Goal: Transaction & Acquisition: Book appointment/travel/reservation

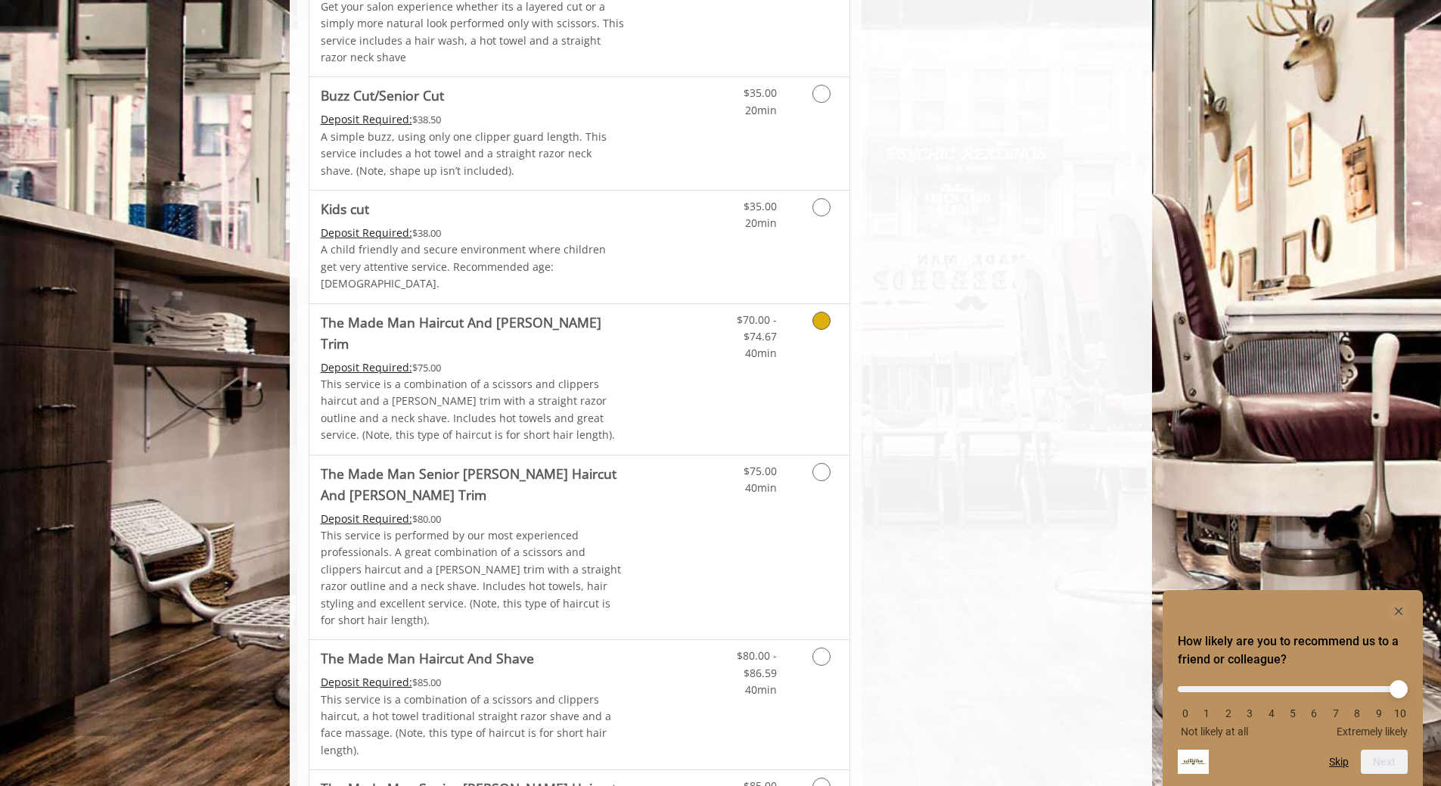
click at [505, 312] on Trim "The Made Man Haircut And [PERSON_NAME] Trim" at bounding box center [473, 333] width 304 height 42
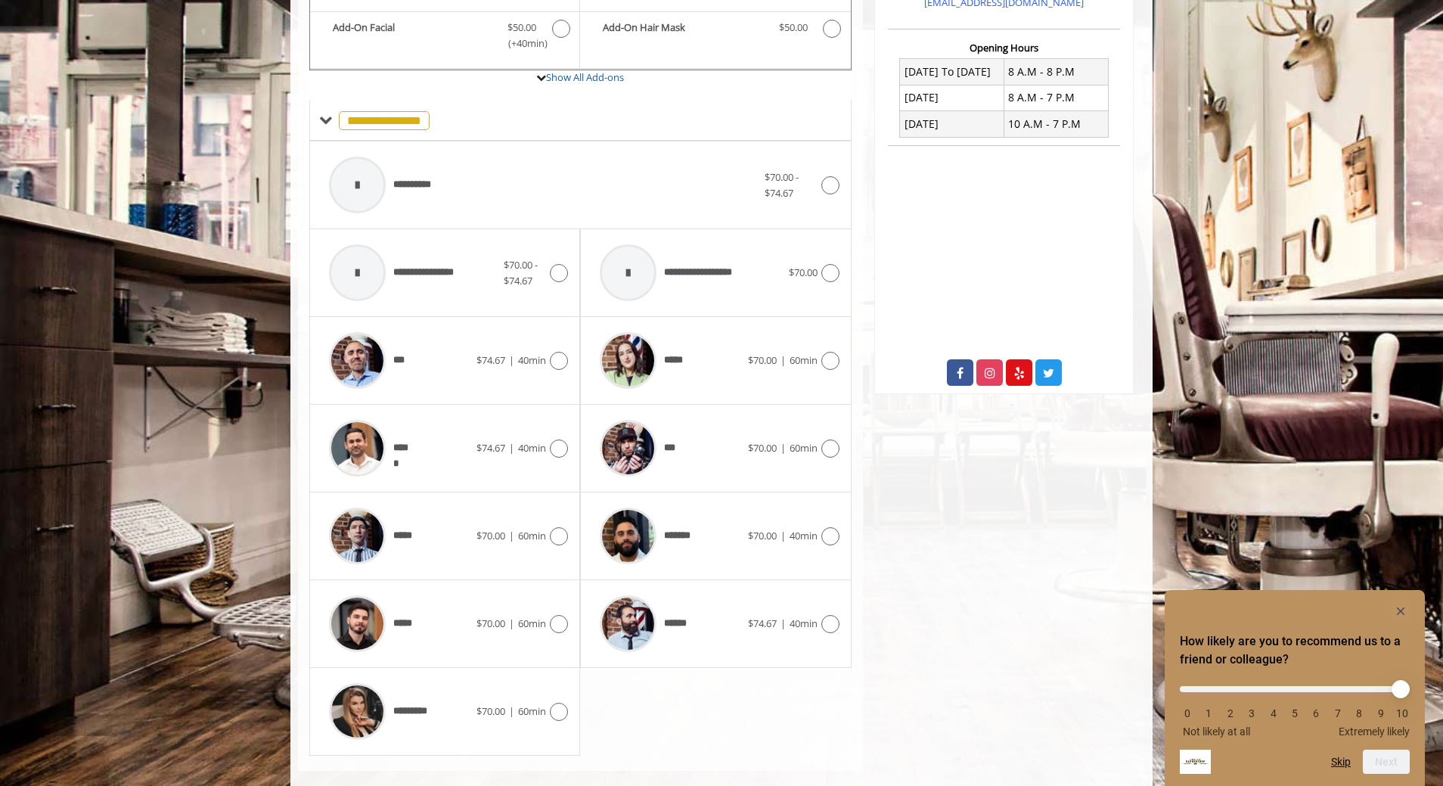
scroll to position [560, 0]
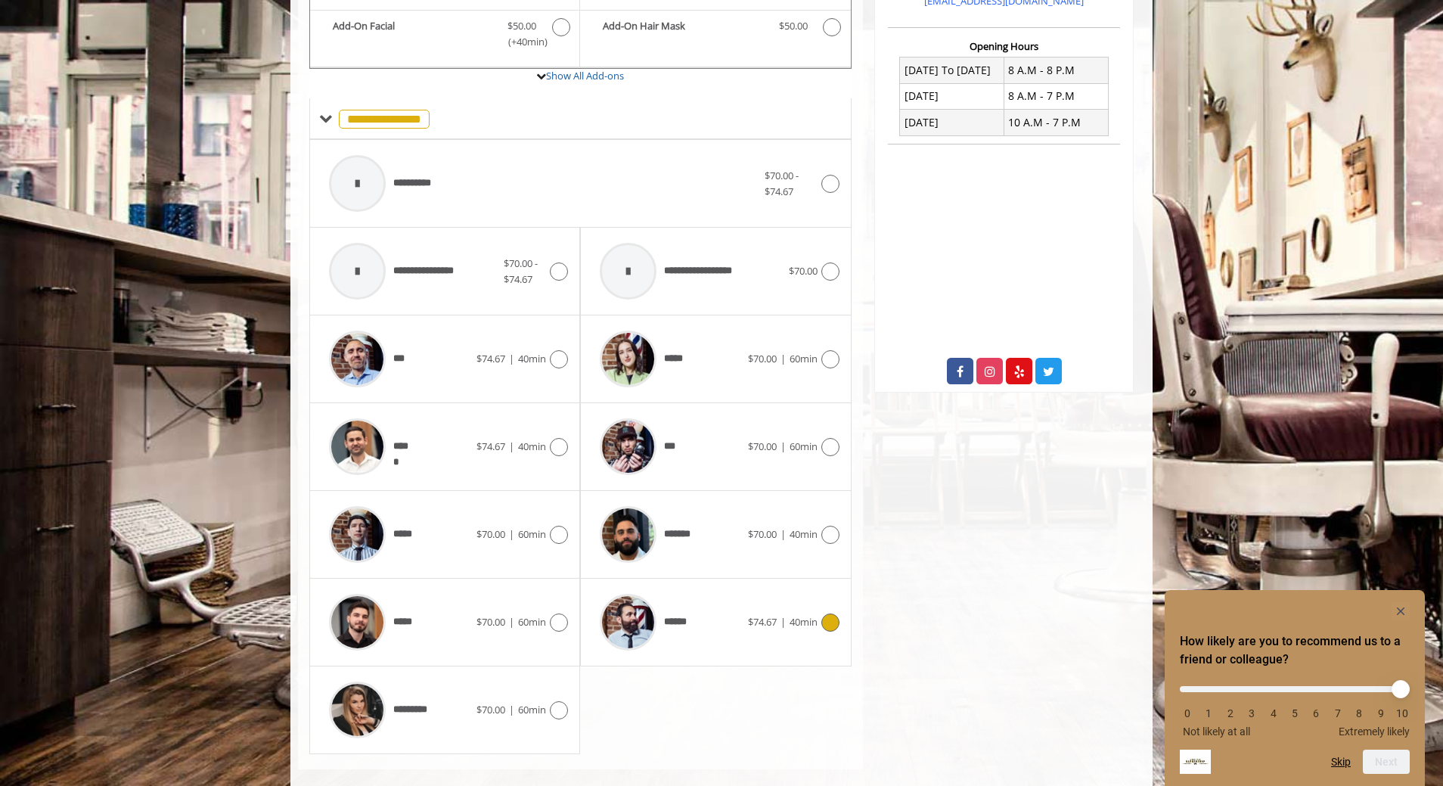
click at [824, 613] on icon at bounding box center [830, 622] width 18 height 18
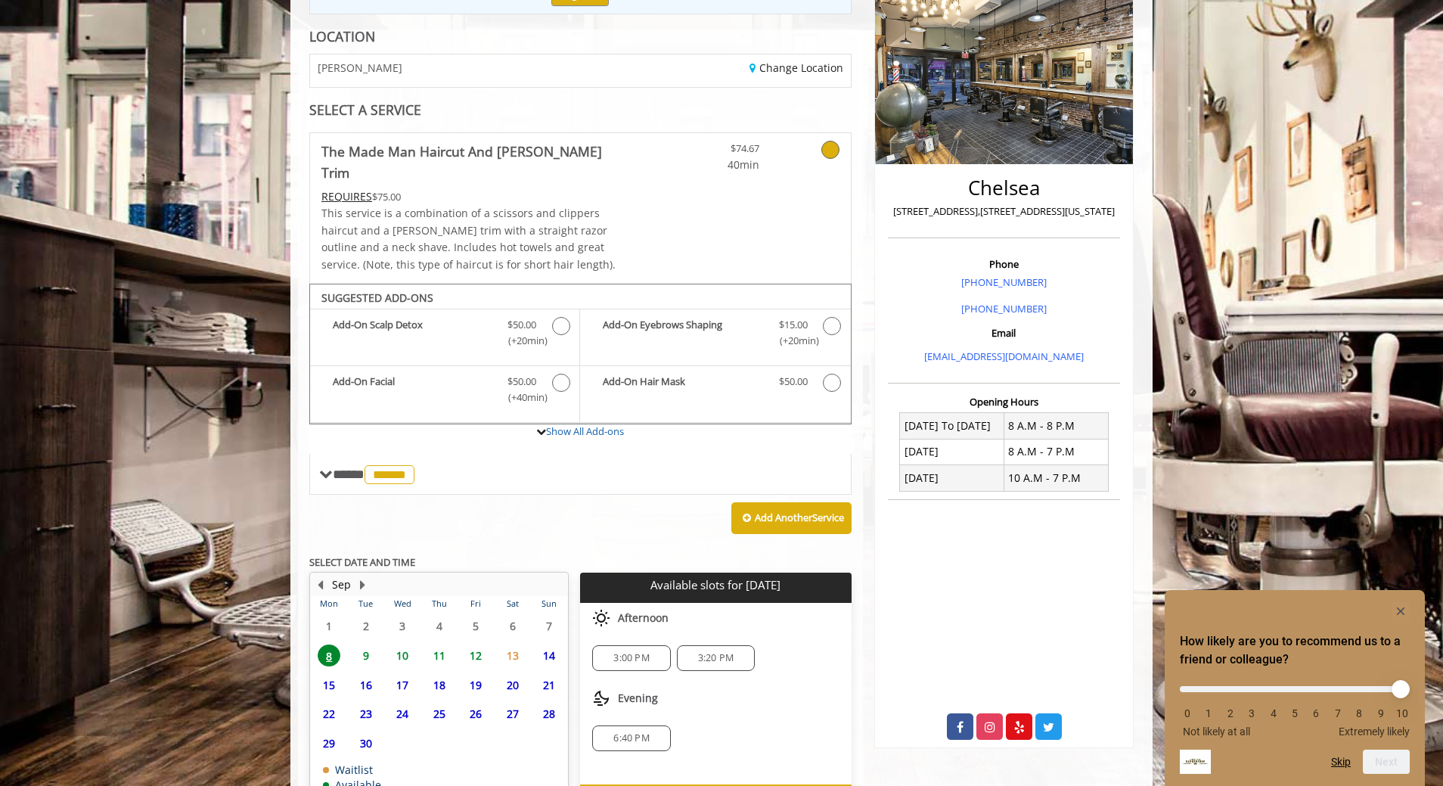
scroll to position [281, 0]
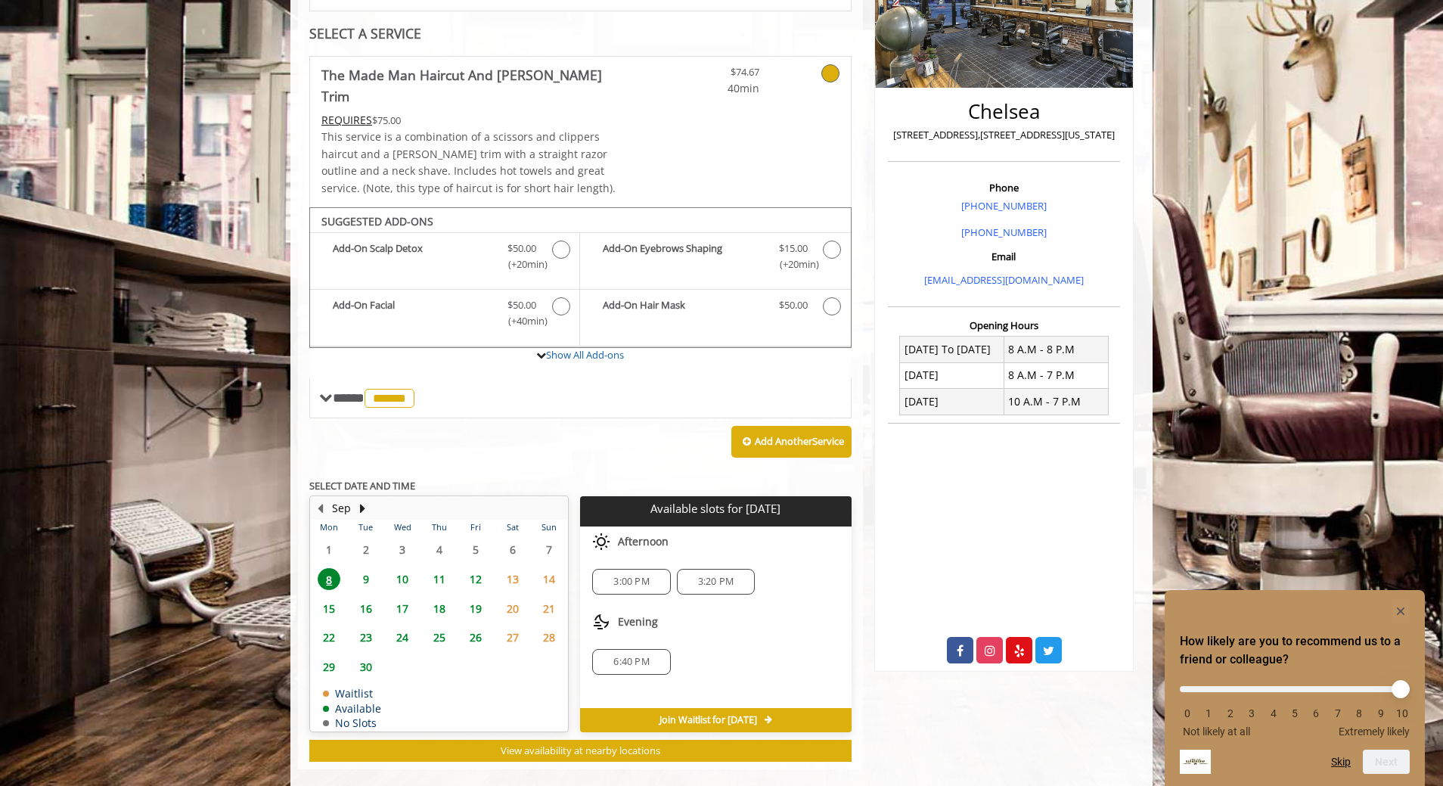
click at [367, 568] on span "9" at bounding box center [366, 579] width 23 height 22
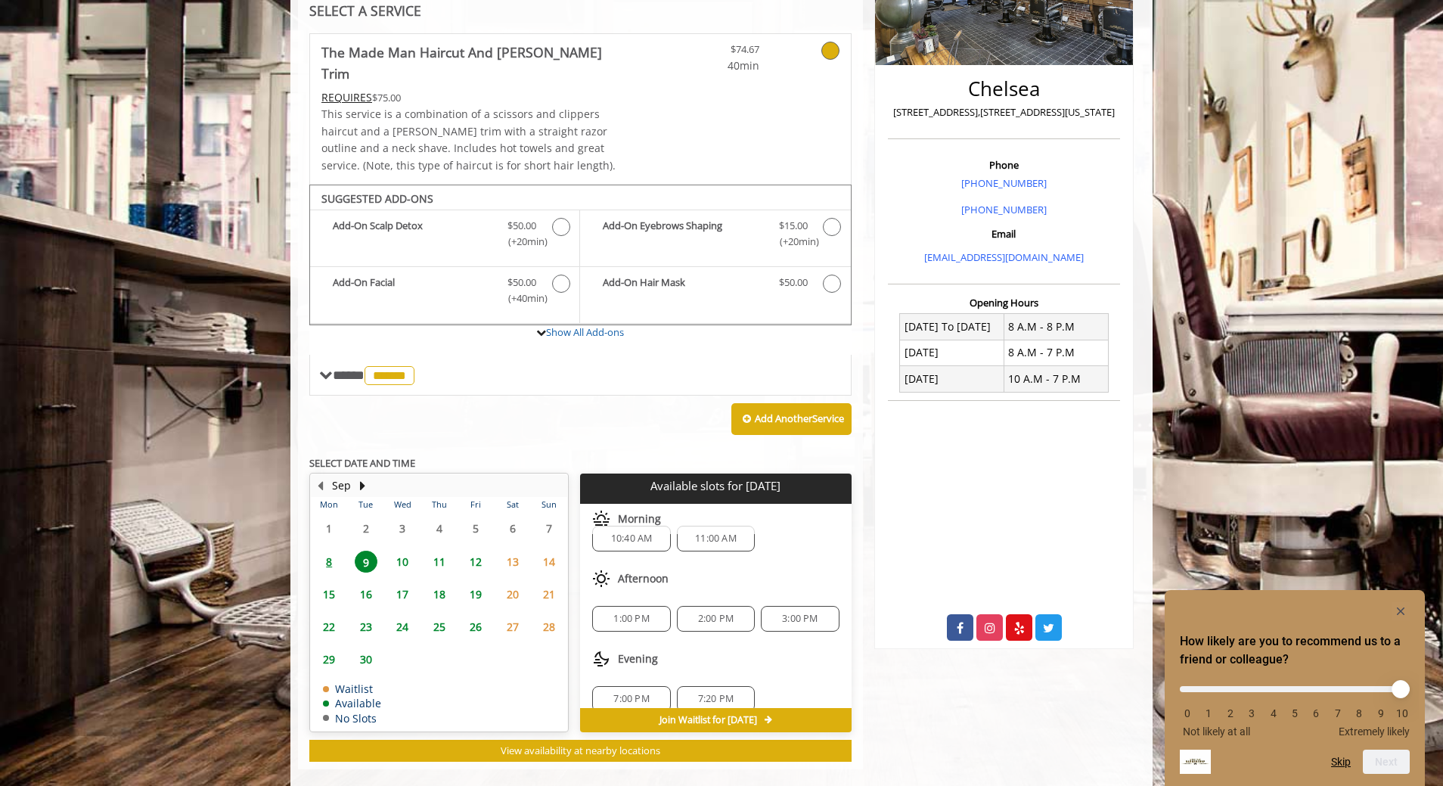
scroll to position [36, 0]
click at [405, 551] on span "10" at bounding box center [402, 562] width 23 height 22
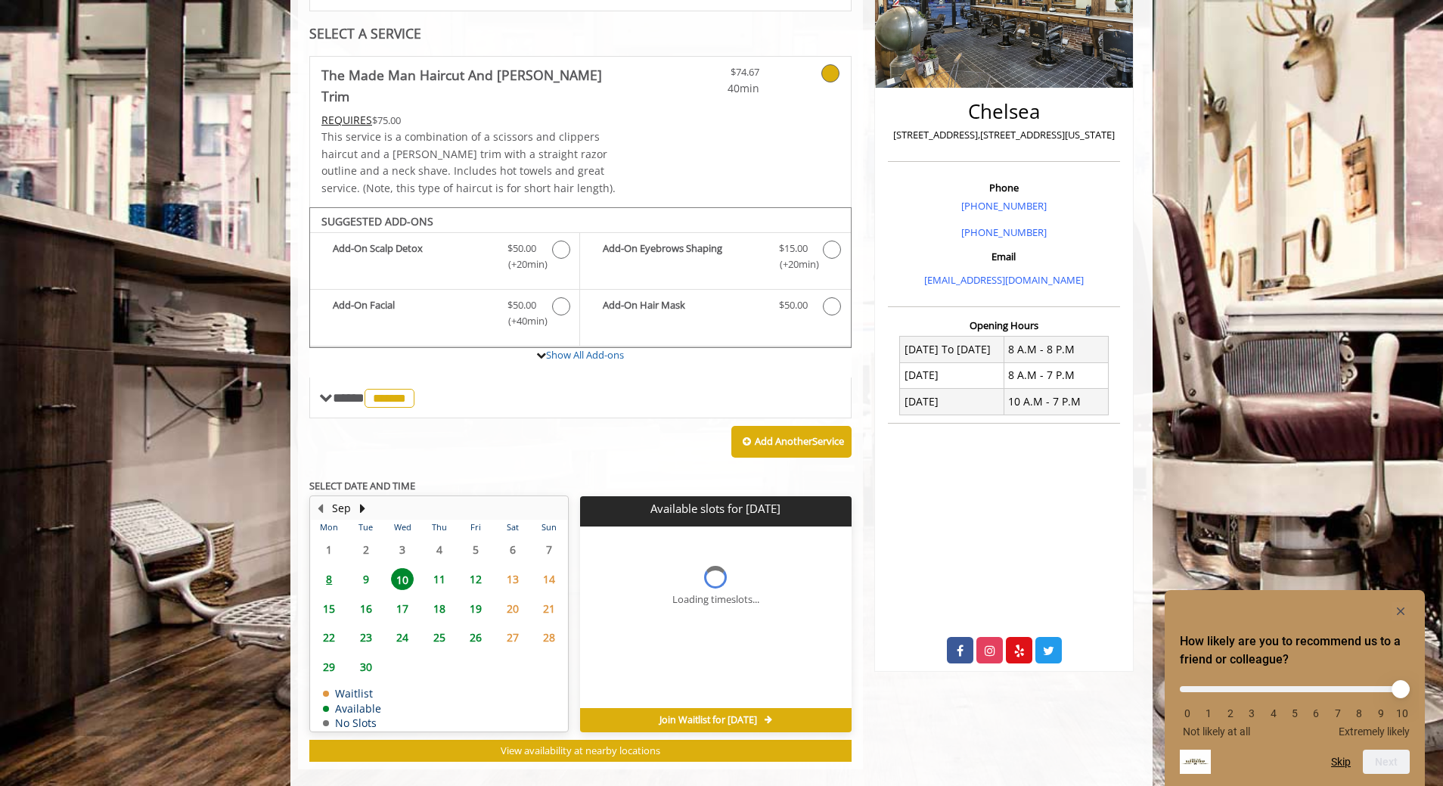
scroll to position [303, 0]
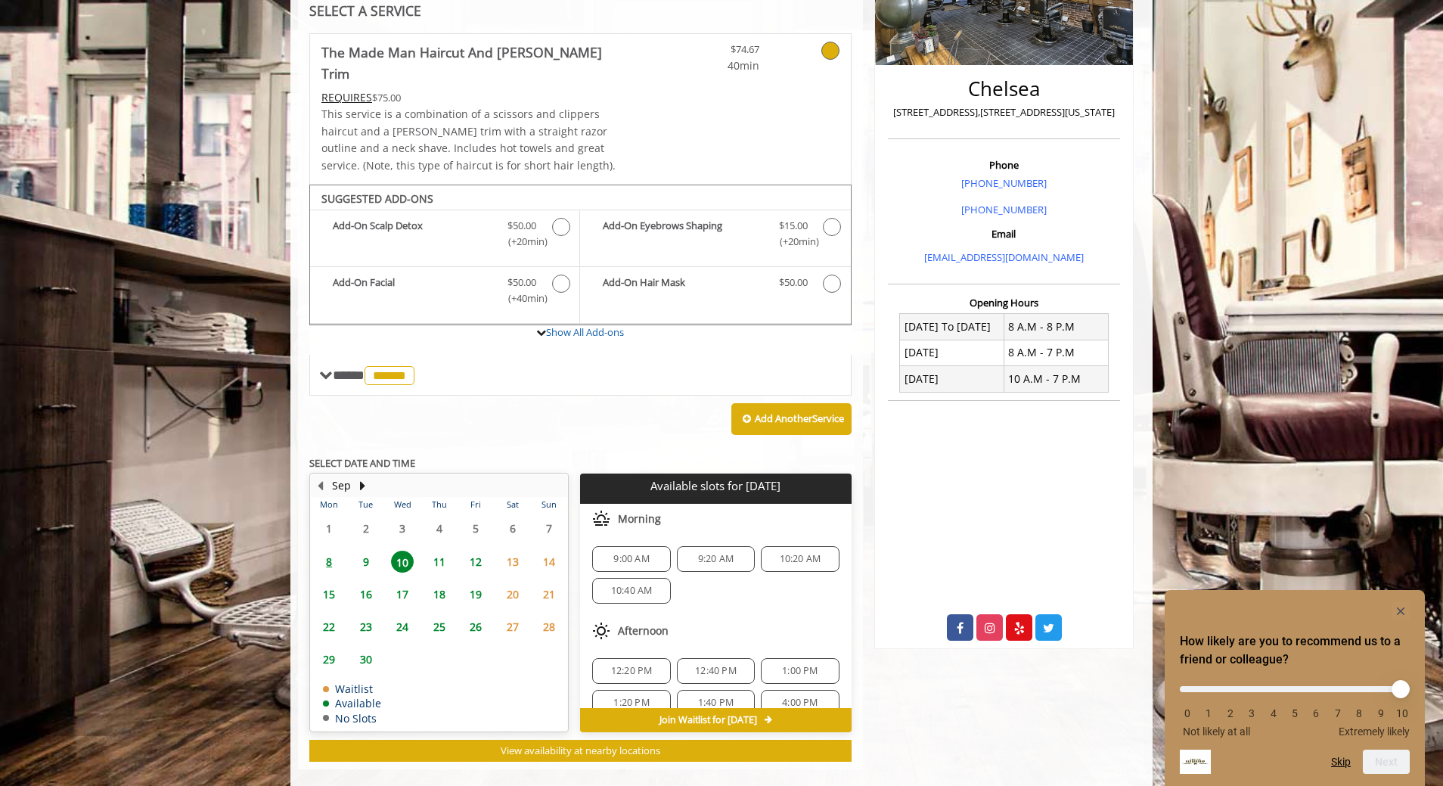
click at [369, 551] on span "9" at bounding box center [366, 562] width 23 height 22
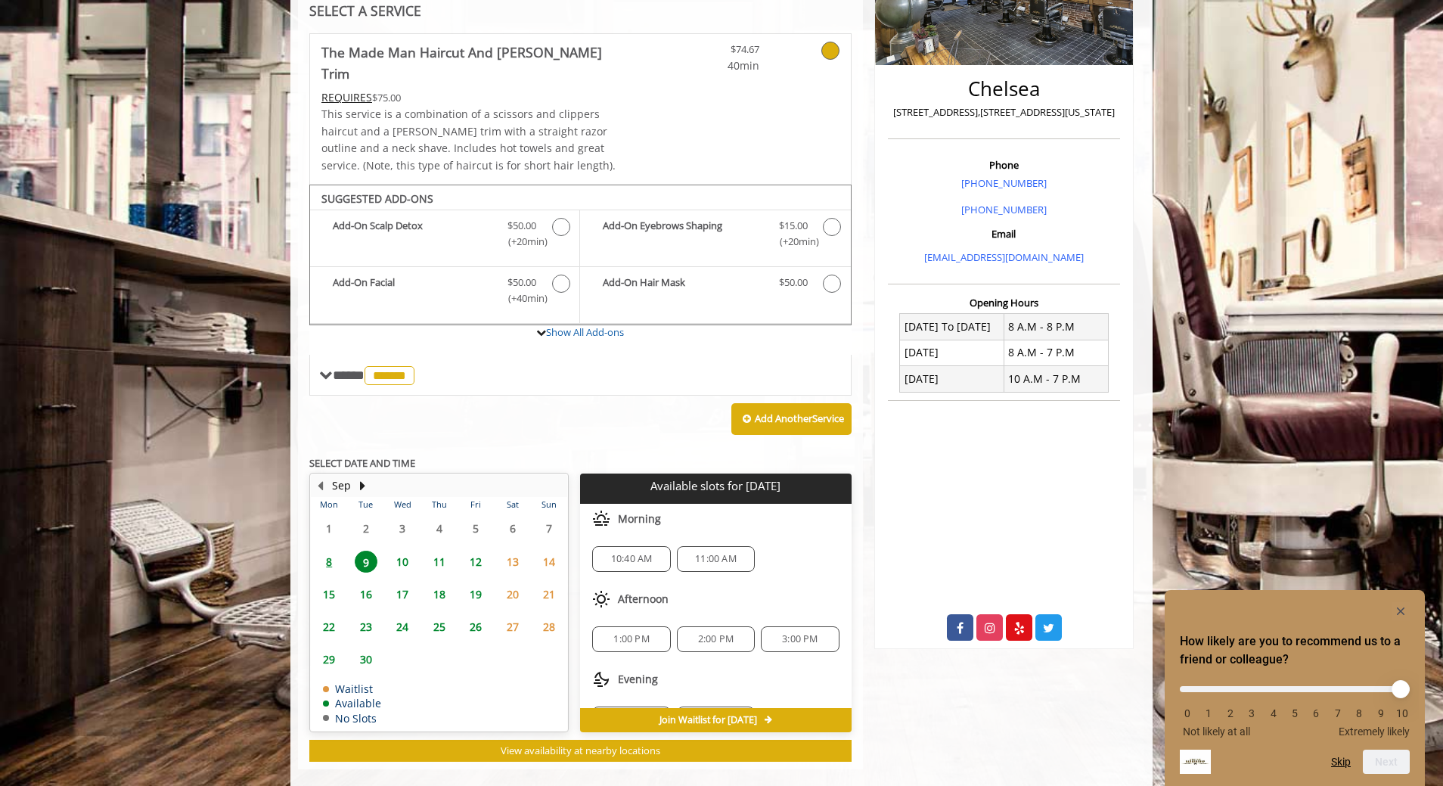
click at [329, 551] on span "8" at bounding box center [329, 562] width 23 height 22
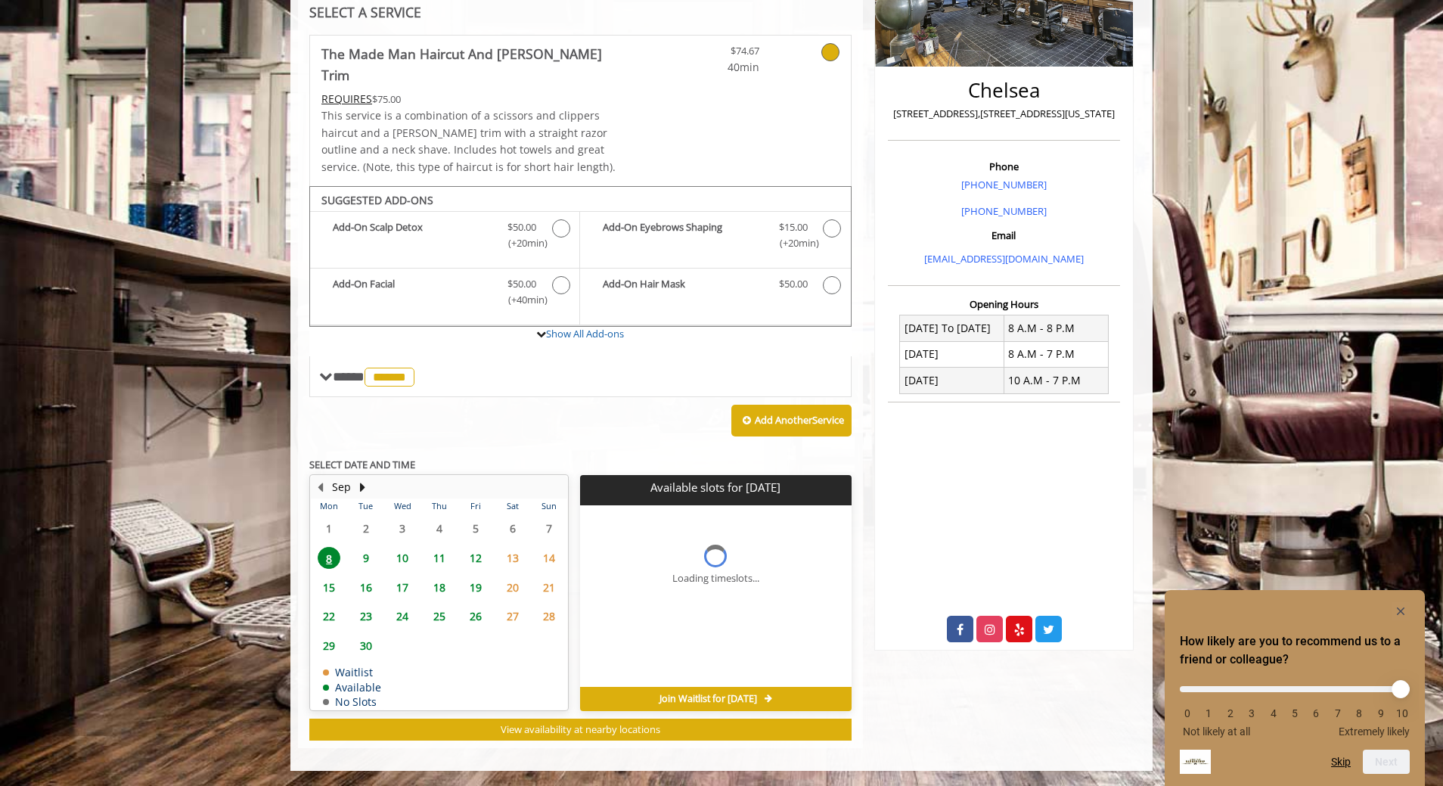
scroll to position [281, 0]
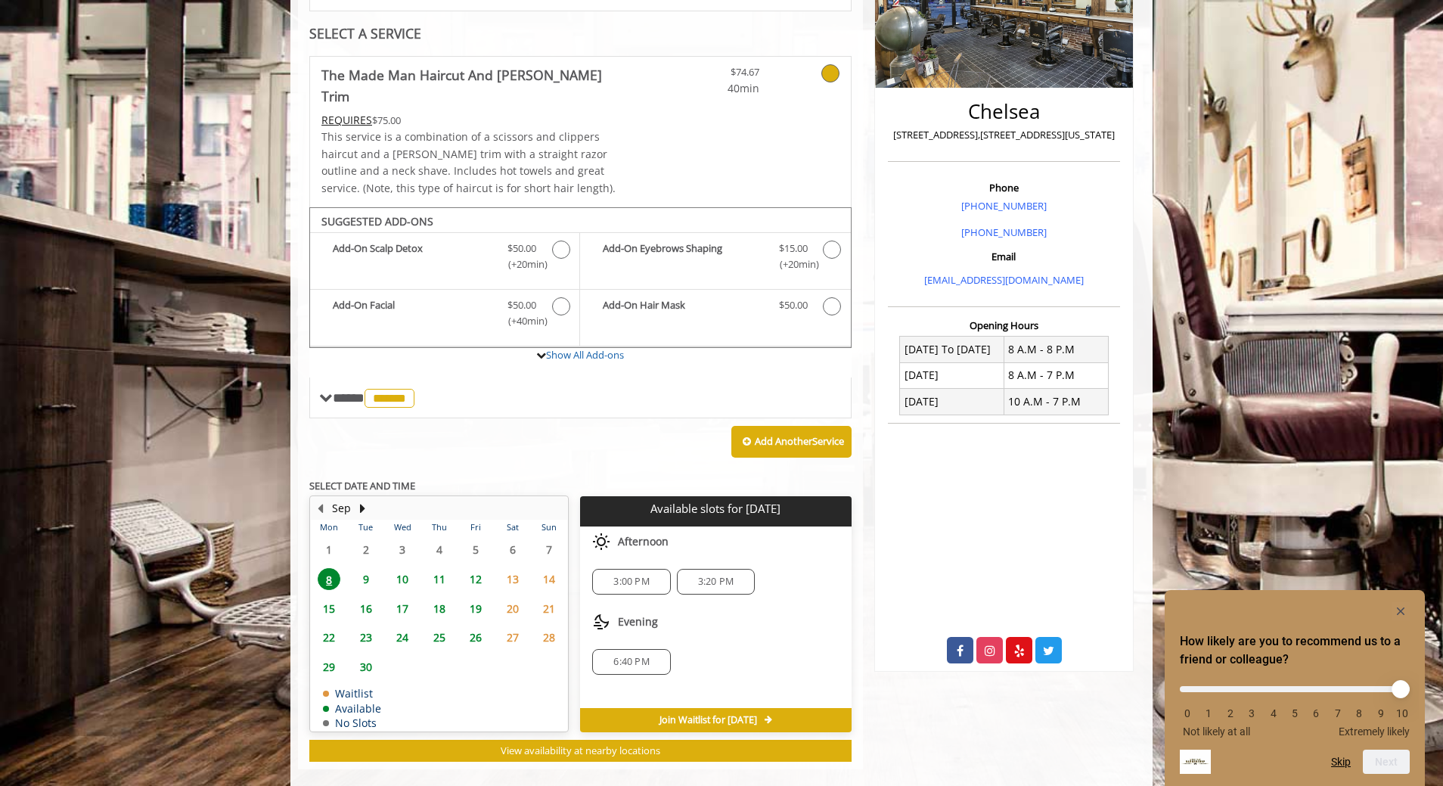
click at [408, 568] on span "10" at bounding box center [402, 579] width 23 height 22
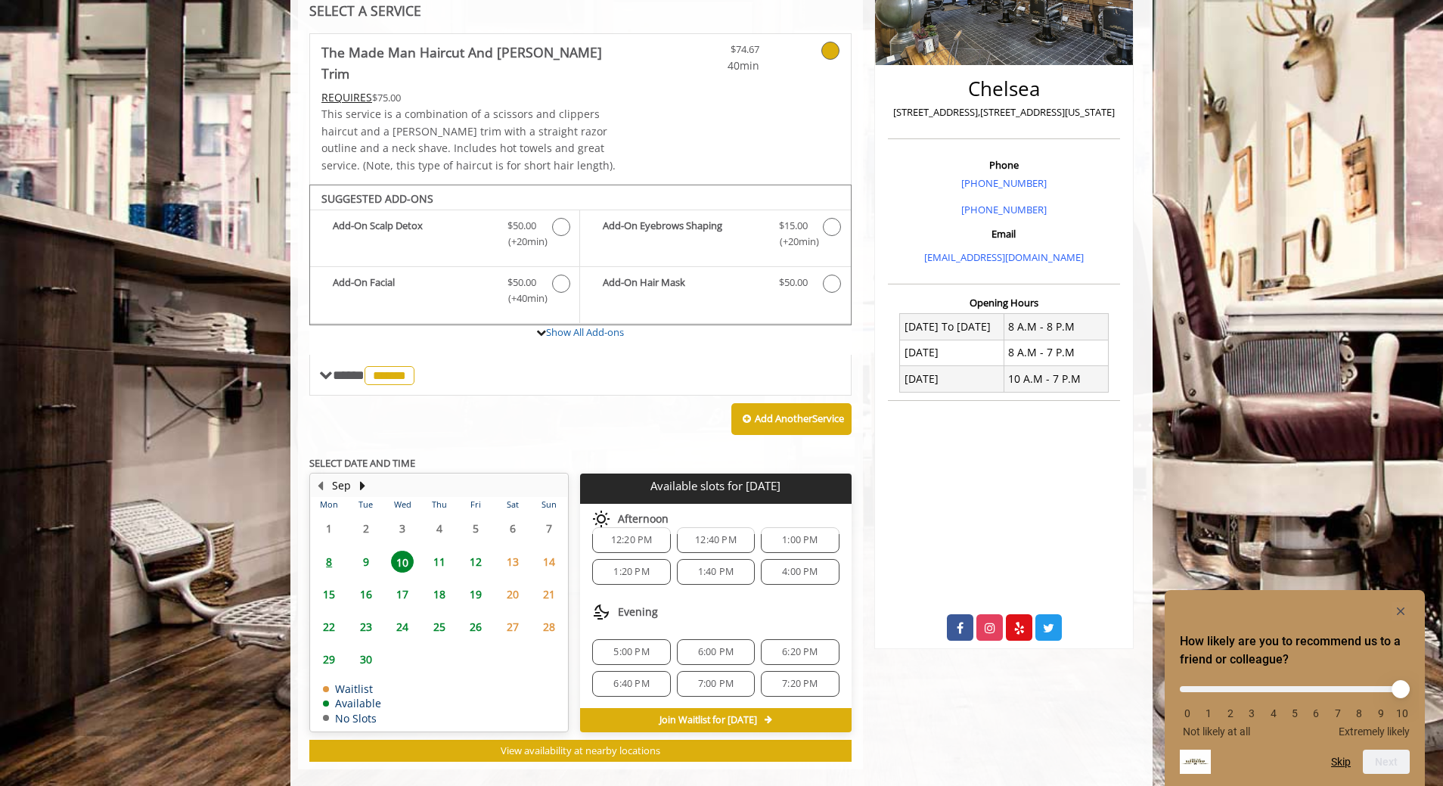
scroll to position [132, 0]
click at [792, 645] on span "6:20 PM" at bounding box center [800, 651] width 36 height 12
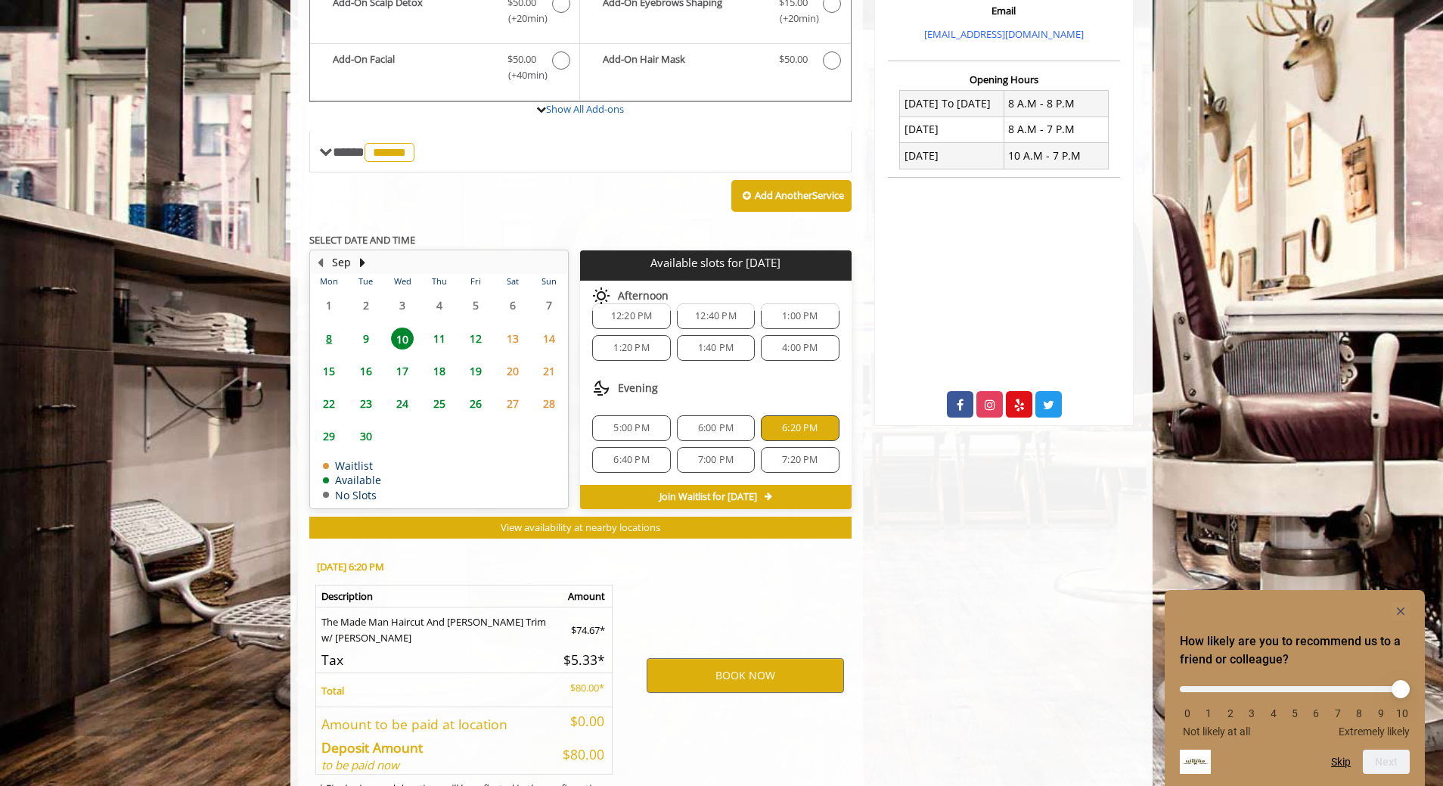
scroll to position [576, 0]
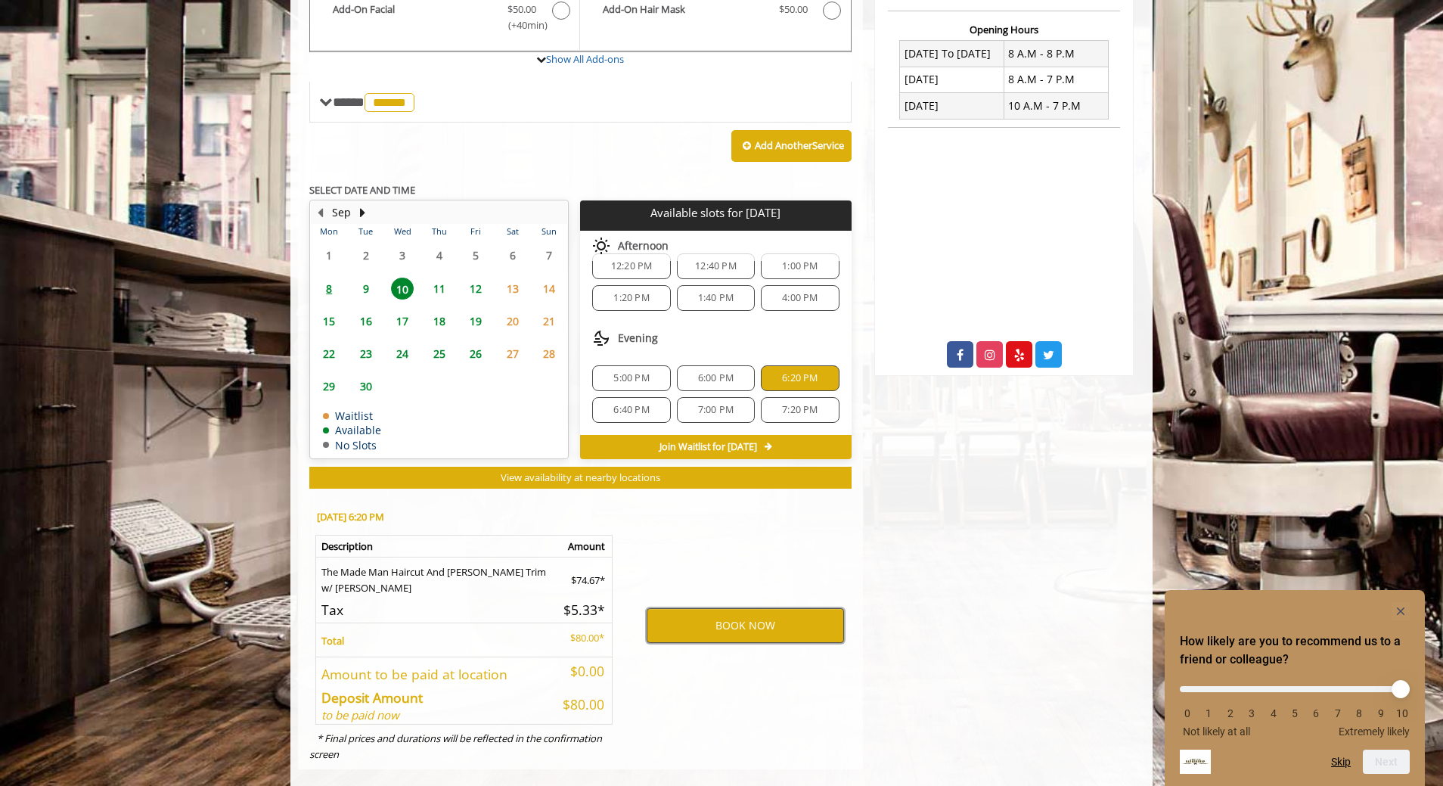
click at [777, 608] on button "BOOK NOW" at bounding box center [745, 625] width 197 height 35
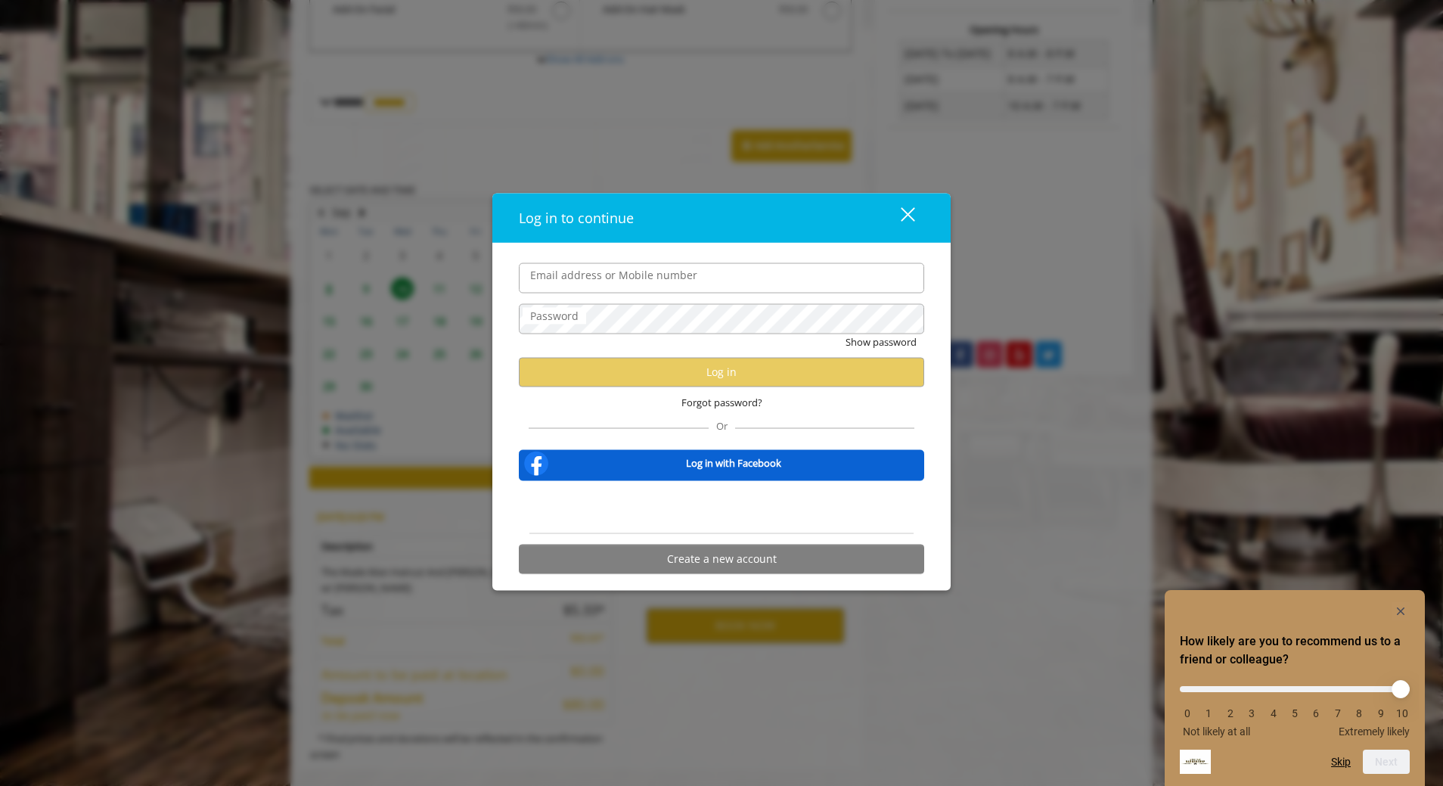
click at [631, 277] on input "Email address or Mobile number" at bounding box center [721, 278] width 405 height 30
type input "**********"
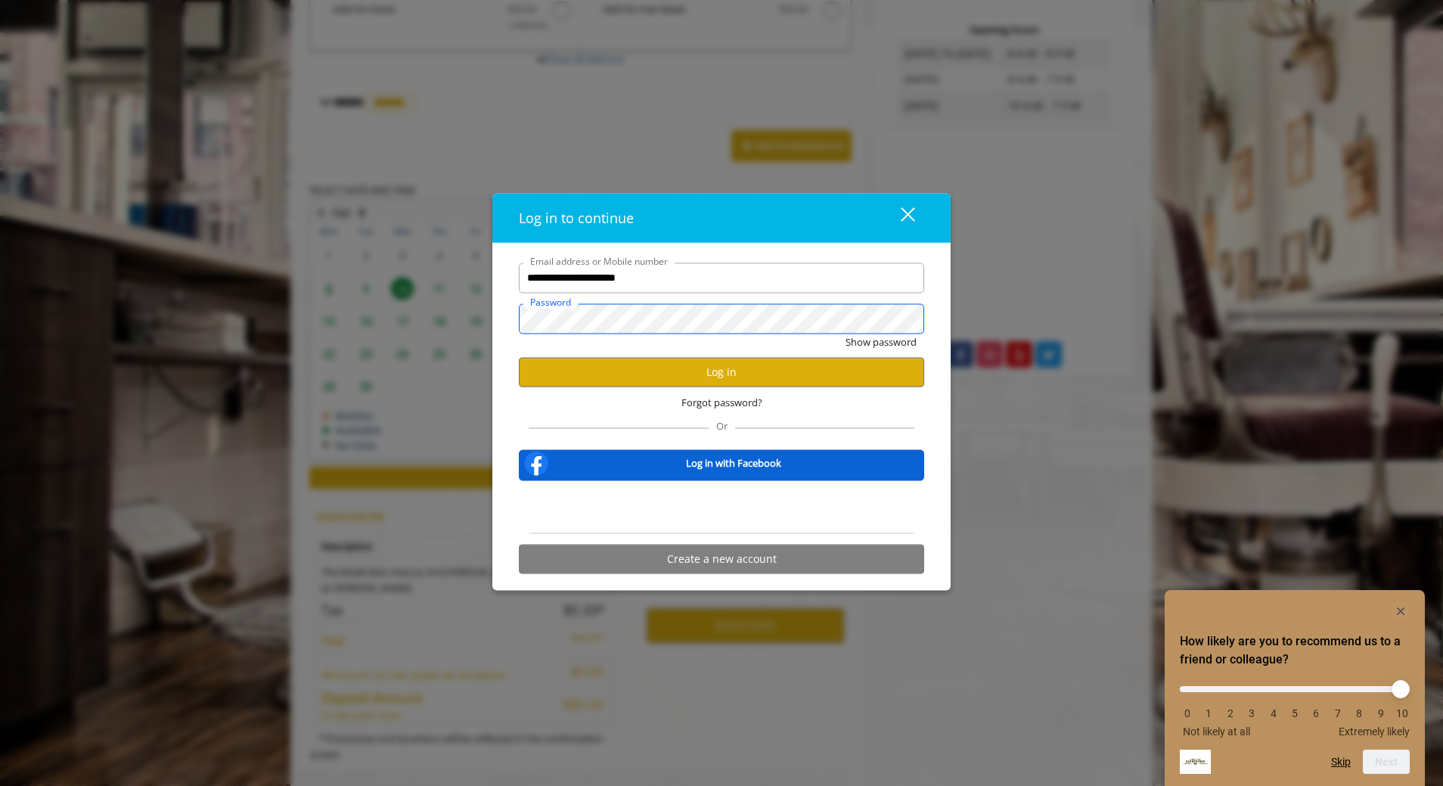
click at [846, 334] on button "Show password" at bounding box center [881, 342] width 71 height 16
click at [647, 370] on button "Log in" at bounding box center [721, 371] width 405 height 29
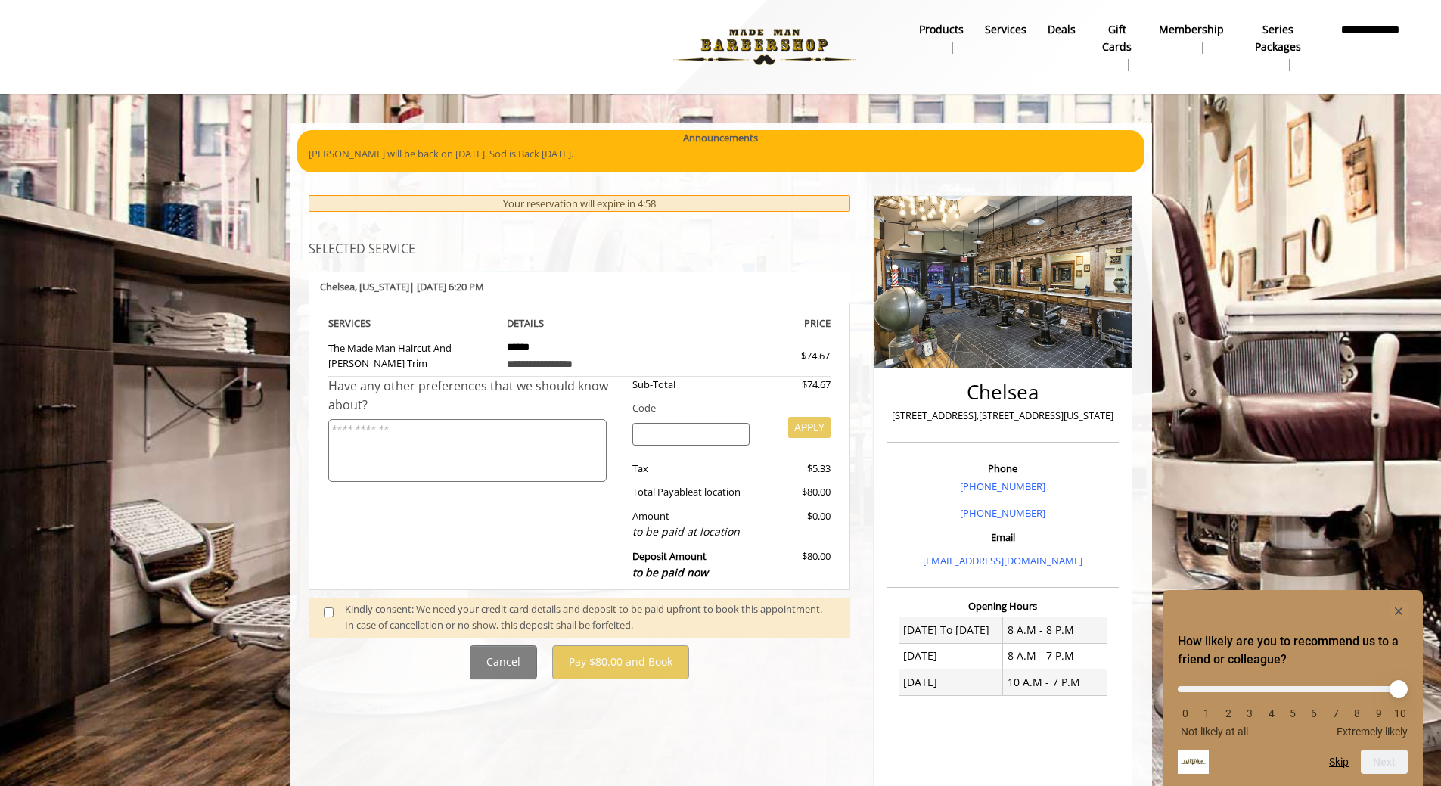
click at [386, 607] on div "Kindly consent: We need your credit card details and deposit to be paid upfront…" at bounding box center [590, 617] width 490 height 32
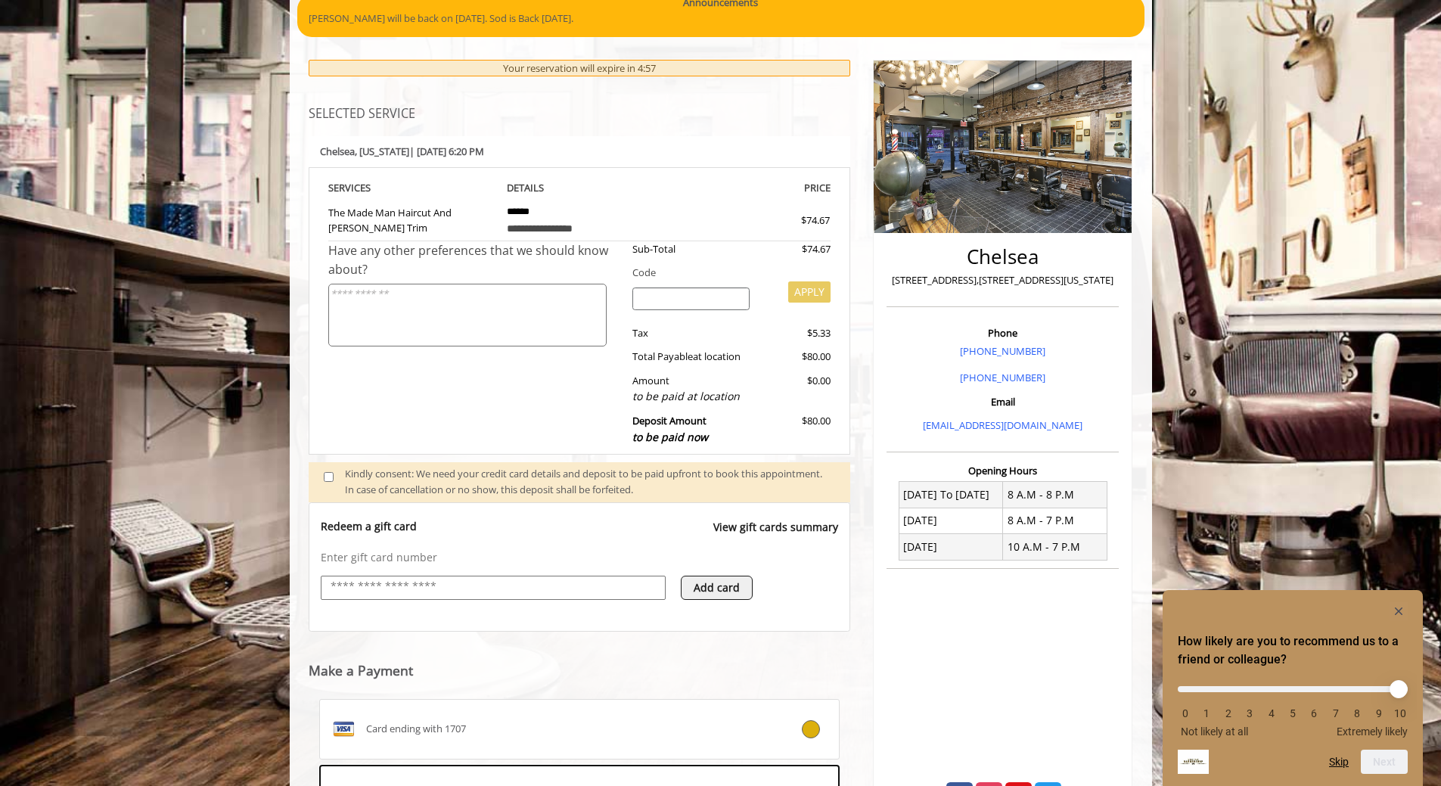
scroll to position [362, 0]
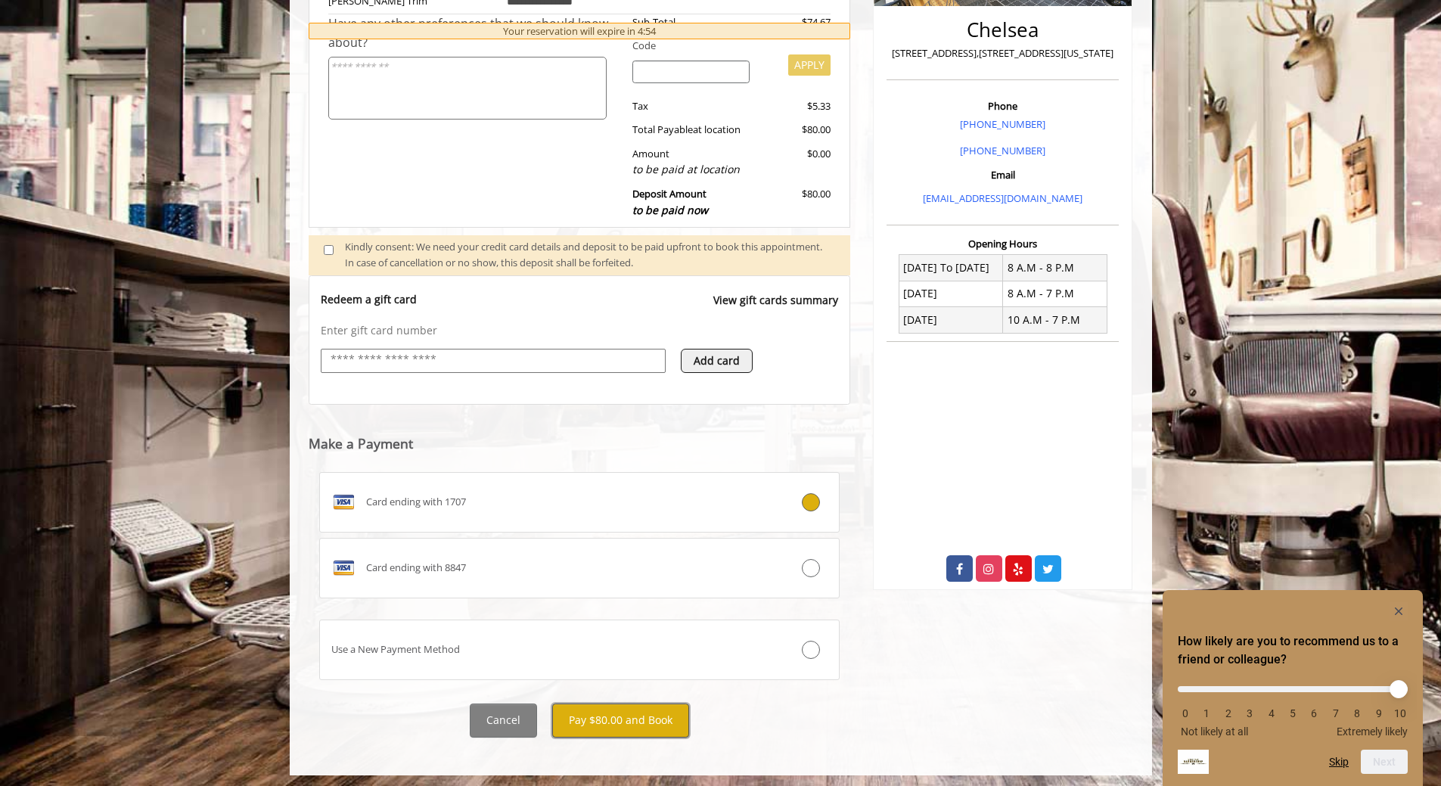
click at [600, 721] on button "Pay $80.00 and Book" at bounding box center [620, 720] width 137 height 34
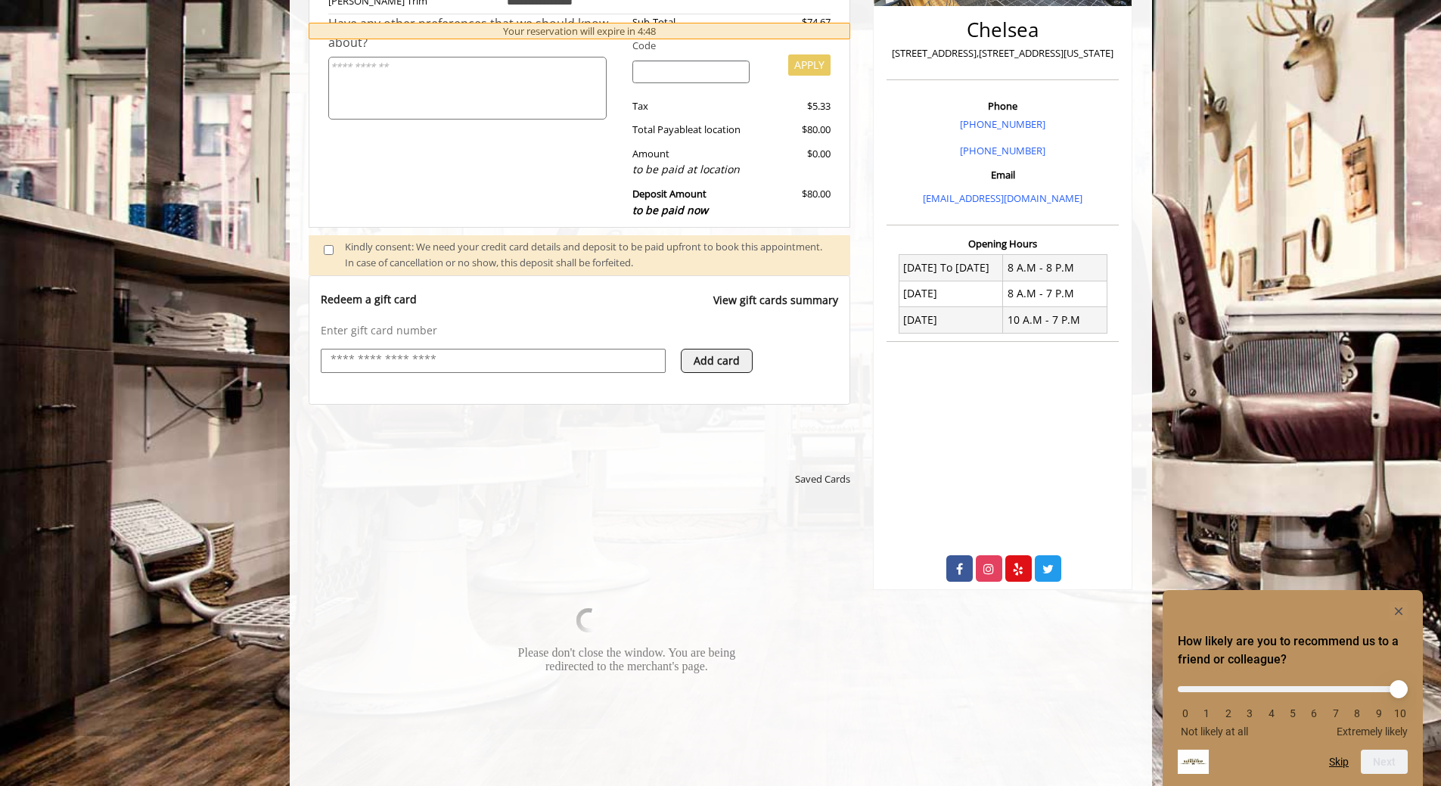
scroll to position [0, 0]
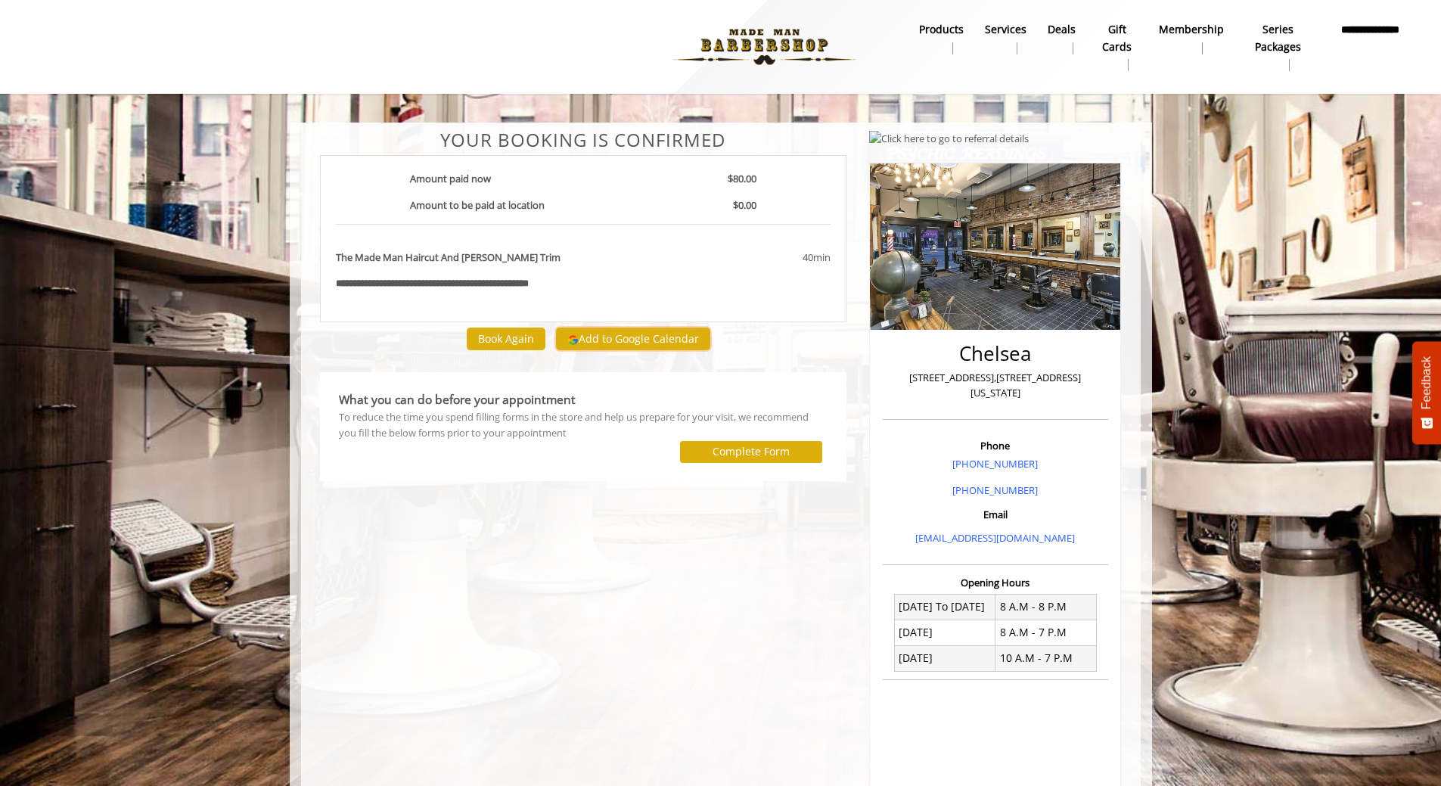
click at [647, 335] on button "Add to Google Calendar" at bounding box center [633, 338] width 154 height 23
